Goal: Task Accomplishment & Management: Manage account settings

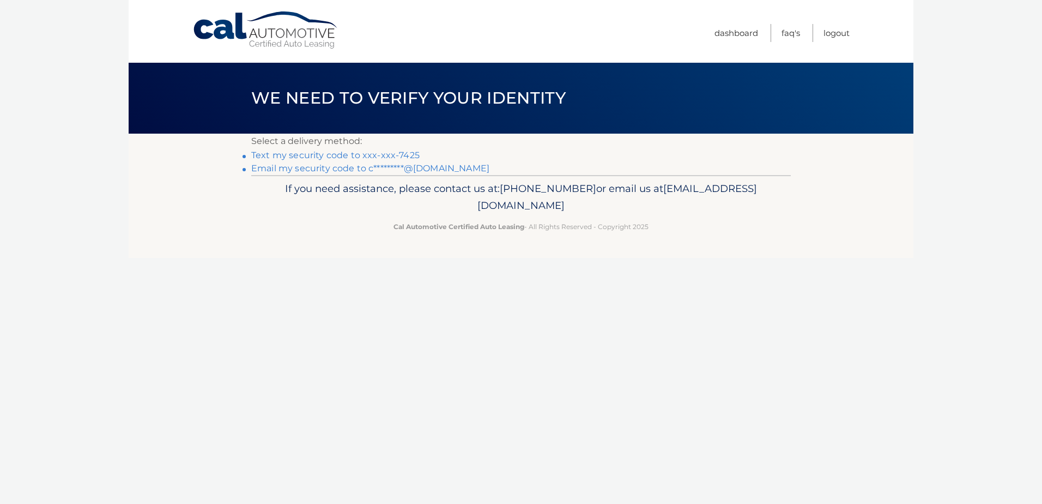
click at [360, 158] on link "Text my security code to xxx-xxx-7425" at bounding box center [335, 155] width 168 height 10
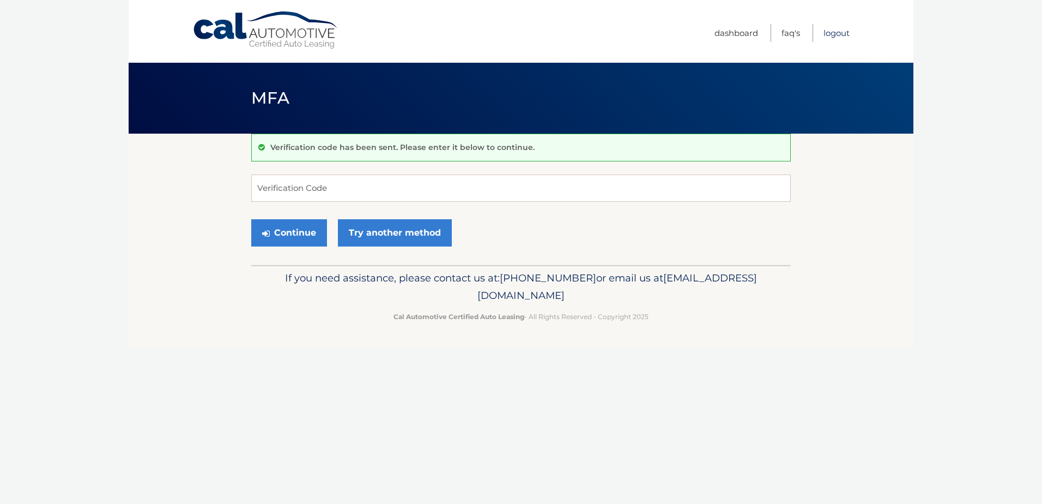
click at [836, 28] on link "Logout" at bounding box center [836, 33] width 26 height 18
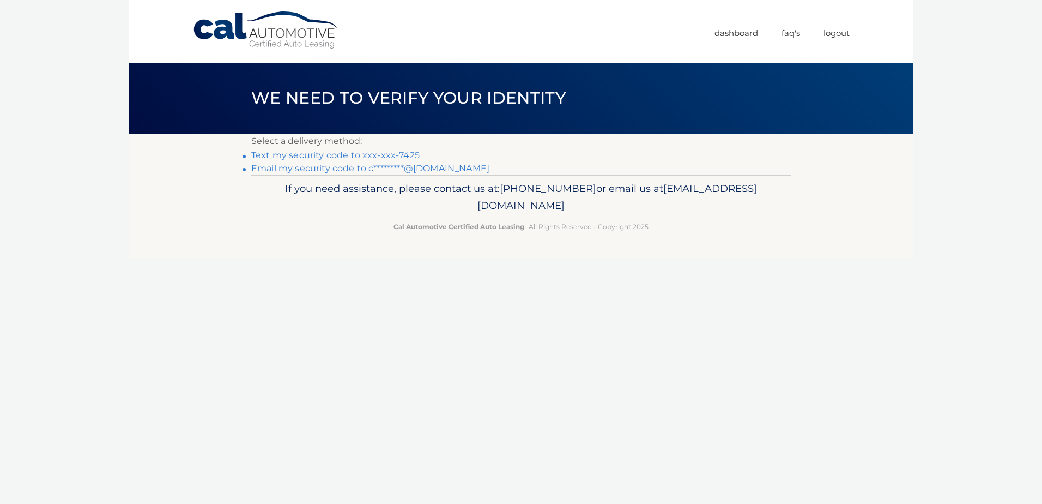
click at [359, 154] on link "Text my security code to xxx-xxx-7425" at bounding box center [335, 155] width 168 height 10
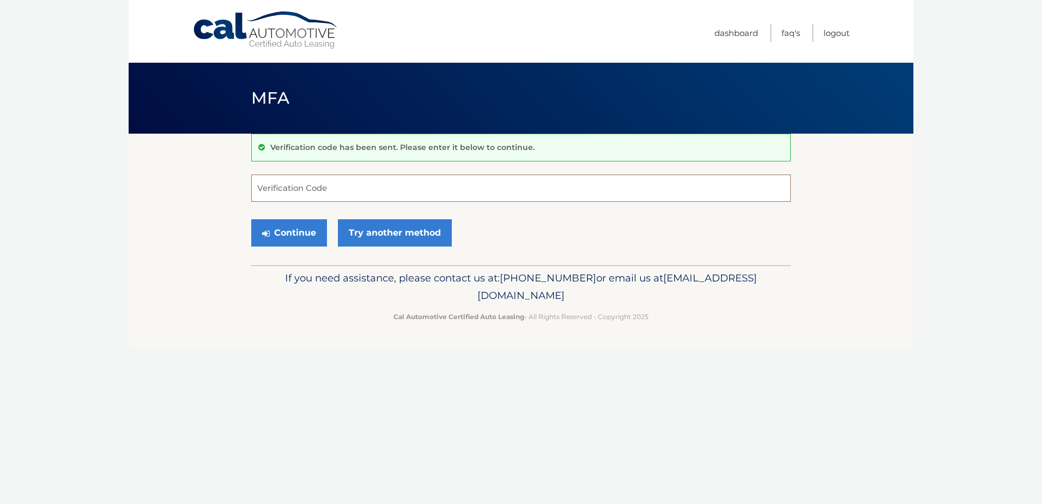
click at [324, 194] on input "Verification Code" at bounding box center [520, 187] width 539 height 27
type input "488284"
click at [302, 228] on button "Continue" at bounding box center [289, 232] width 76 height 27
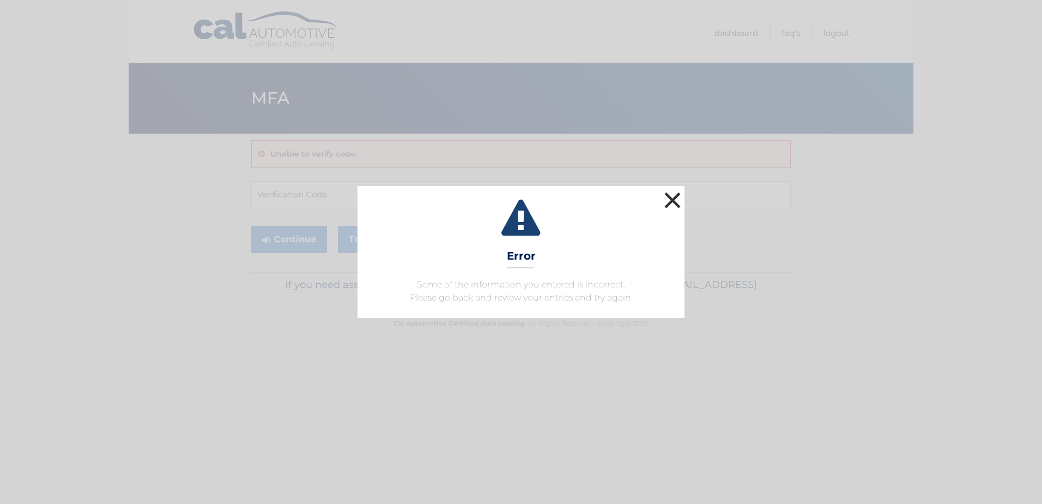
click at [679, 202] on button "×" at bounding box center [673, 200] width 22 height 22
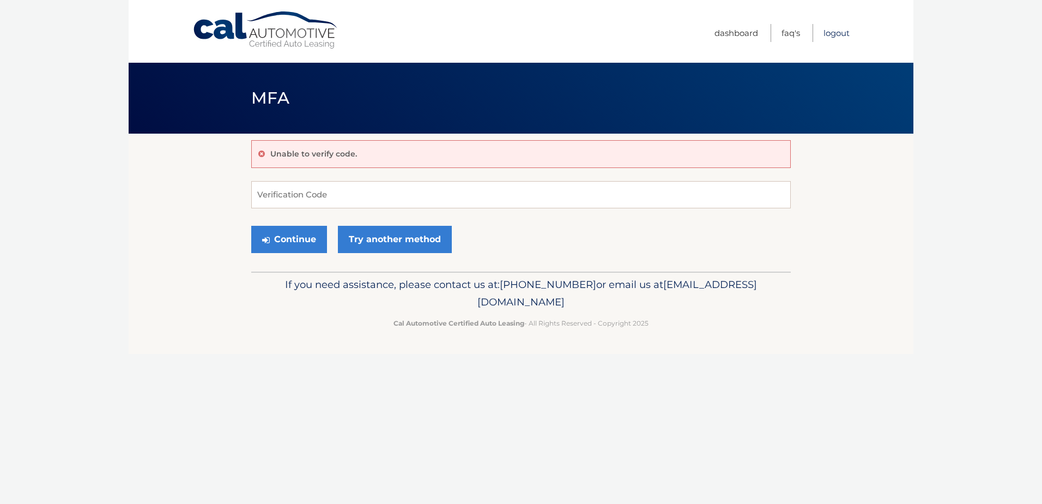
click at [844, 37] on link "Logout" at bounding box center [836, 33] width 26 height 18
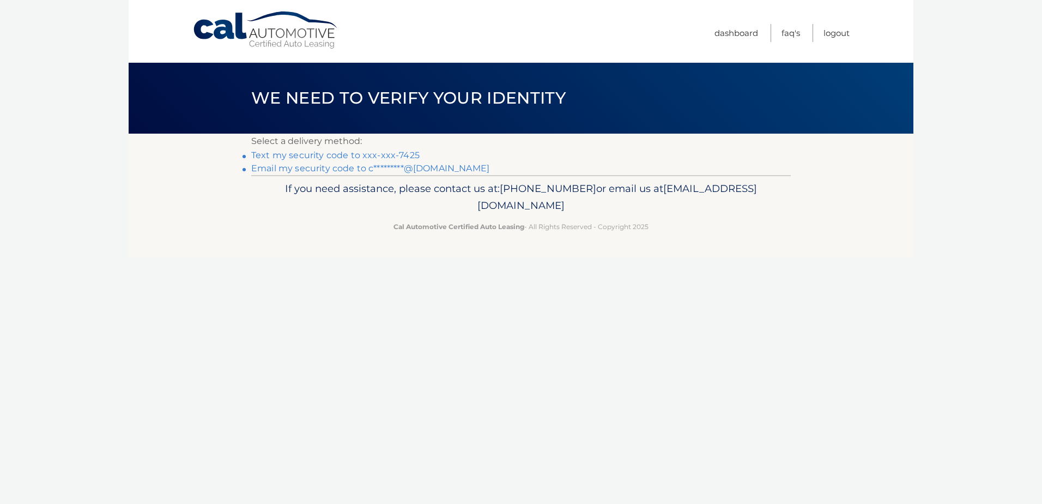
click at [390, 154] on link "Text my security code to xxx-xxx-7425" at bounding box center [335, 155] width 168 height 10
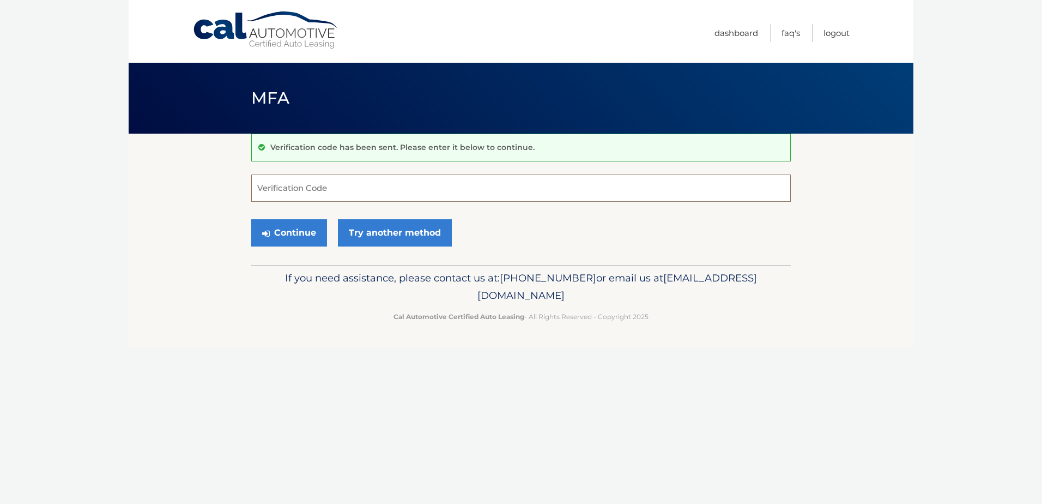
click at [397, 184] on input "Verification Code" at bounding box center [520, 187] width 539 height 27
type input "096716"
click at [288, 231] on button "Continue" at bounding box center [289, 232] width 76 height 27
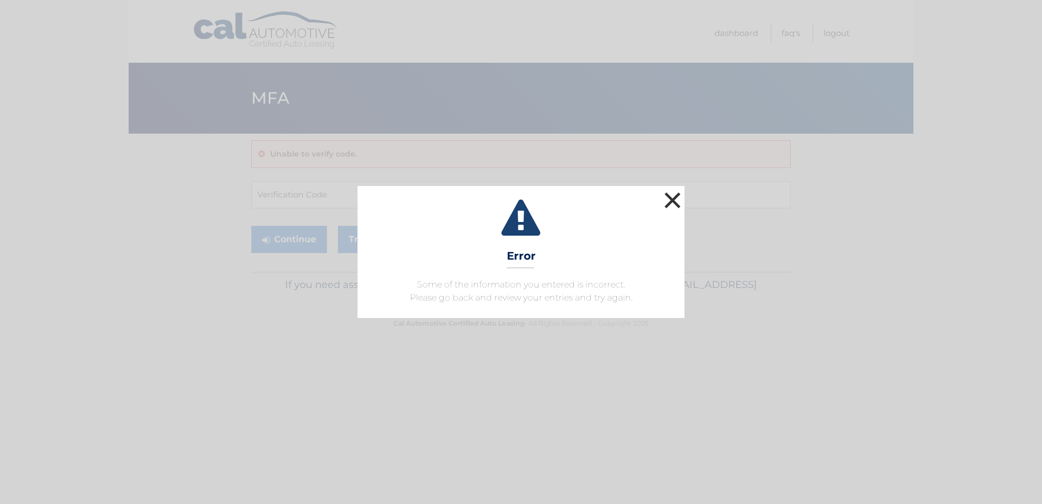
click at [677, 200] on button "×" at bounding box center [673, 200] width 22 height 22
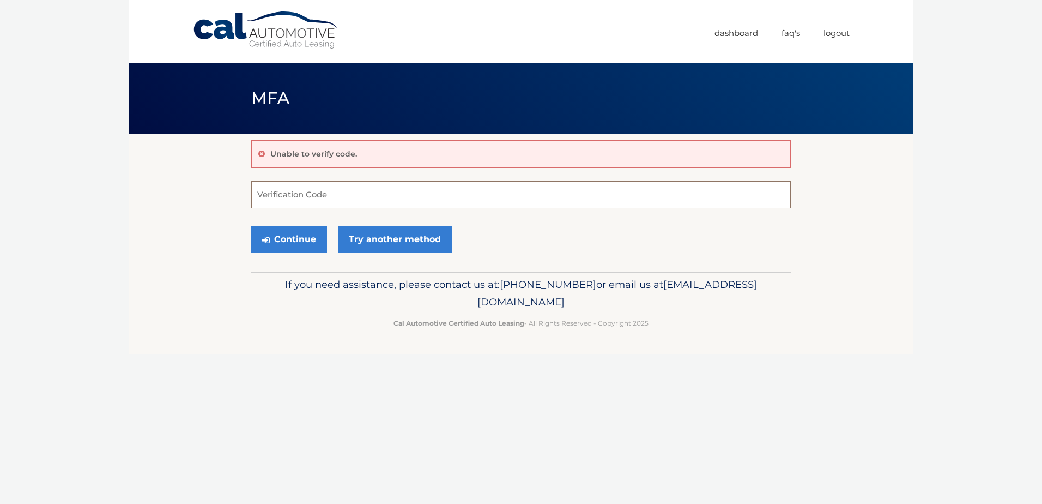
click at [419, 194] on input "Verification Code" at bounding box center [520, 194] width 539 height 27
type input "654661"
click at [307, 241] on button "Continue" at bounding box center [289, 239] width 76 height 27
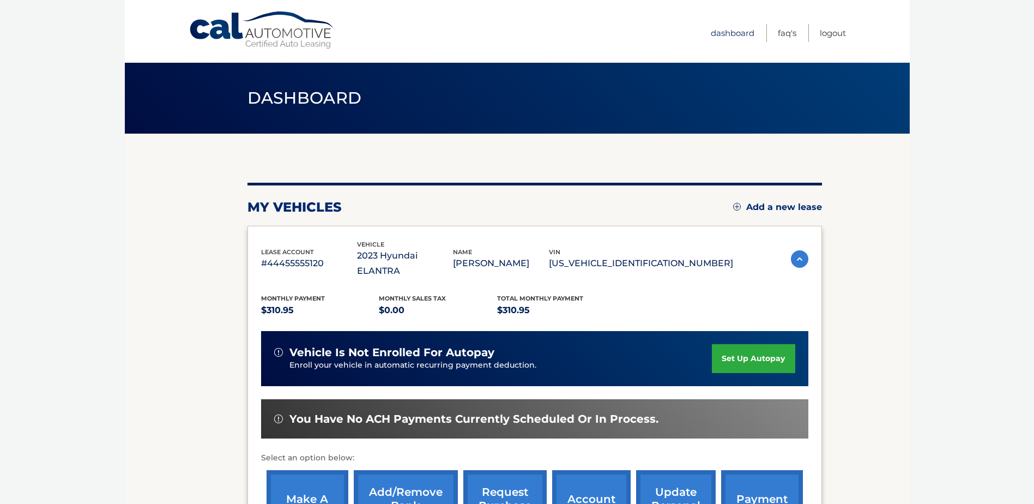
click at [737, 35] on link "Dashboard" at bounding box center [733, 33] width 44 height 18
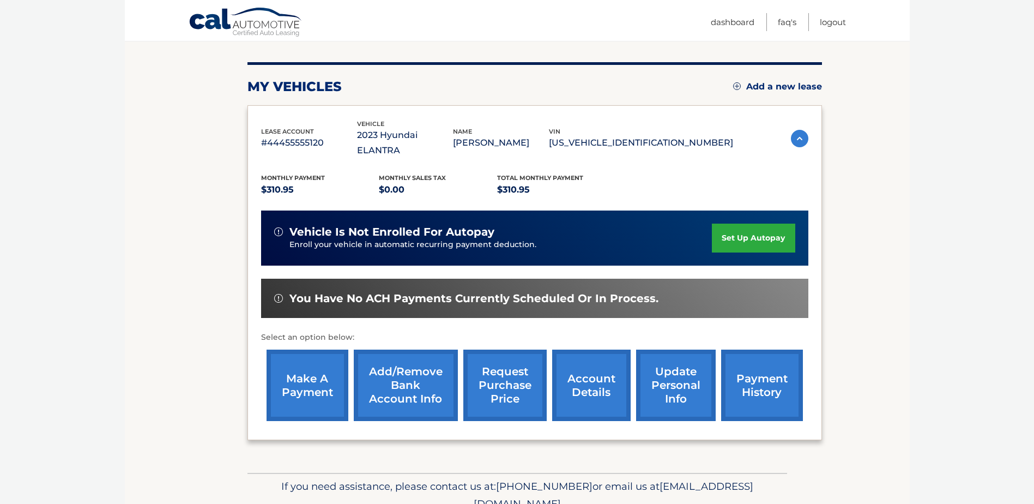
scroll to position [102, 0]
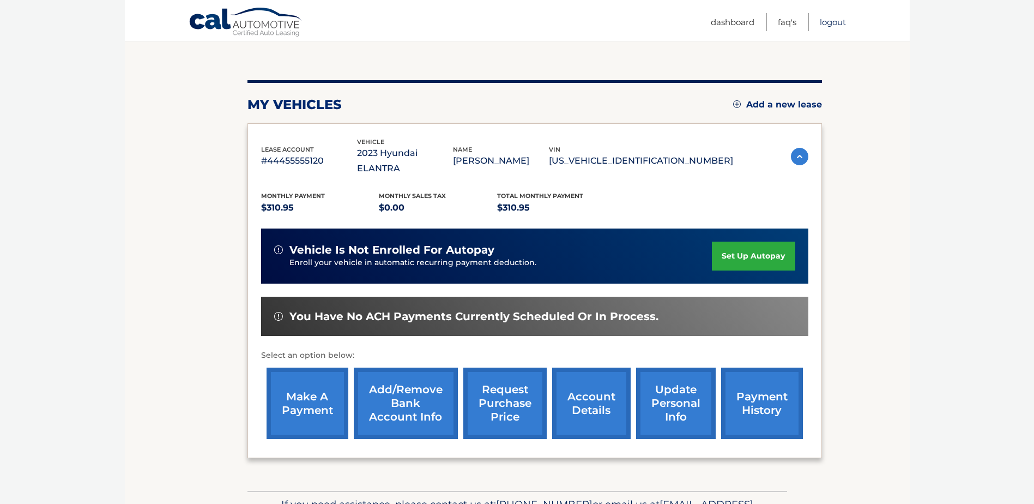
click at [830, 22] on link "Logout" at bounding box center [833, 22] width 26 height 18
